Goal: Consume media (video, audio)

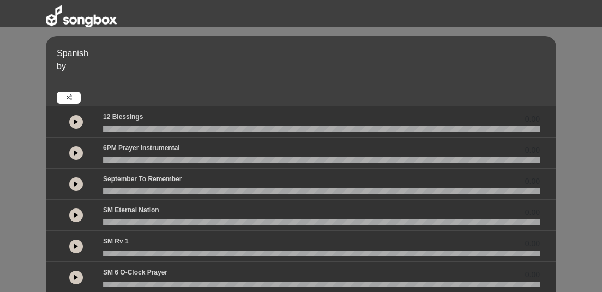
click at [79, 123] on button at bounding box center [76, 122] width 14 height 14
click at [76, 102] on link at bounding box center [69, 98] width 24 height 12
click at [75, 122] on icon at bounding box center [76, 121] width 4 height 5
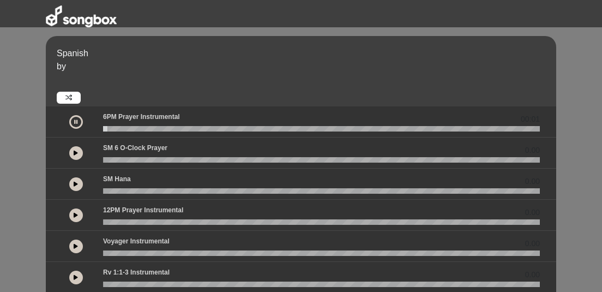
click at [78, 151] on icon at bounding box center [76, 152] width 4 height 5
